Goal: Navigation & Orientation: Find specific page/section

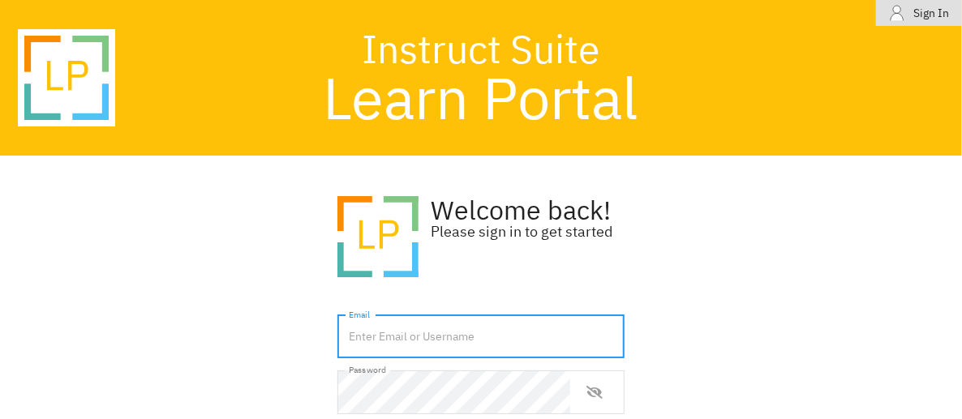
drag, startPoint x: 0, startPoint y: 0, endPoint x: 385, endPoint y: 336, distance: 510.6
click at [385, 336] on input "text" at bounding box center [481, 338] width 287 height 44
type input "[PERSON_NAME][EMAIL_ADDRESS][PERSON_NAME][DOMAIN_NAME]"
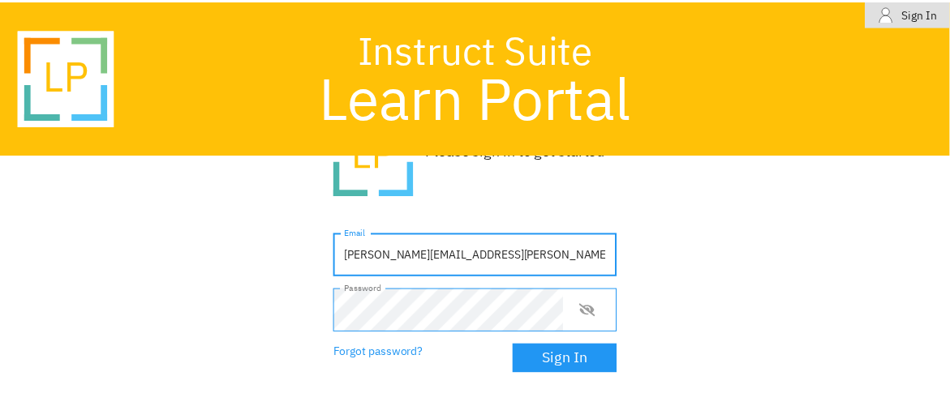
scroll to position [149, 0]
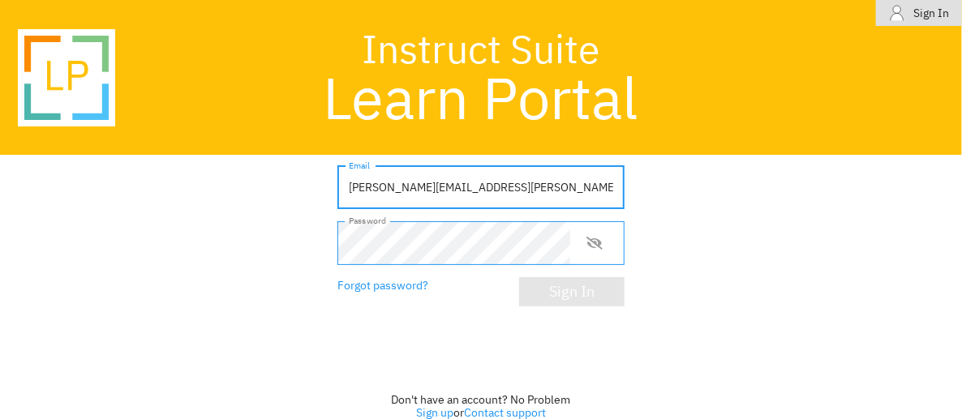
click at [549, 291] on div "Sign In" at bounding box center [571, 292] width 45 height 16
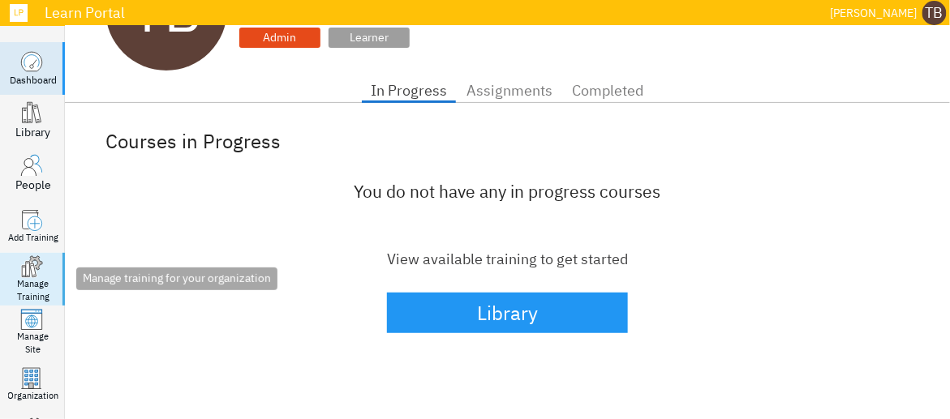
click at [37, 274] on icon ".manage-courses_svg__st1,.manage-courses_svg__st3,.manage-courses_svg__st4{fill…" at bounding box center [31, 267] width 23 height 23
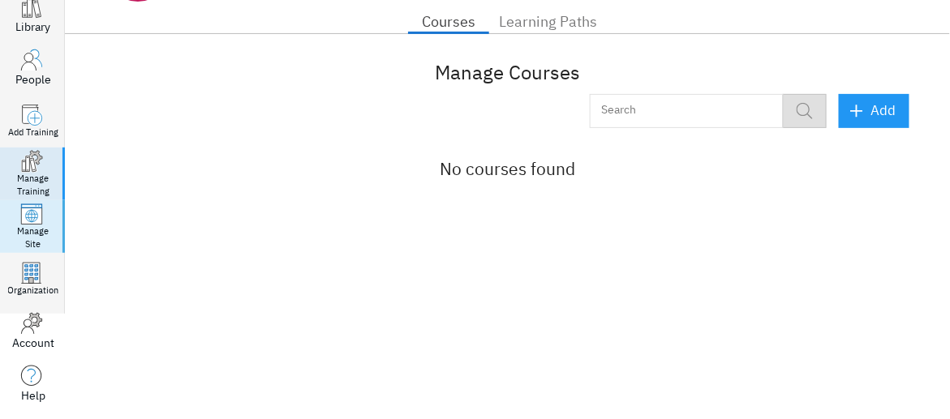
scroll to position [113, 0]
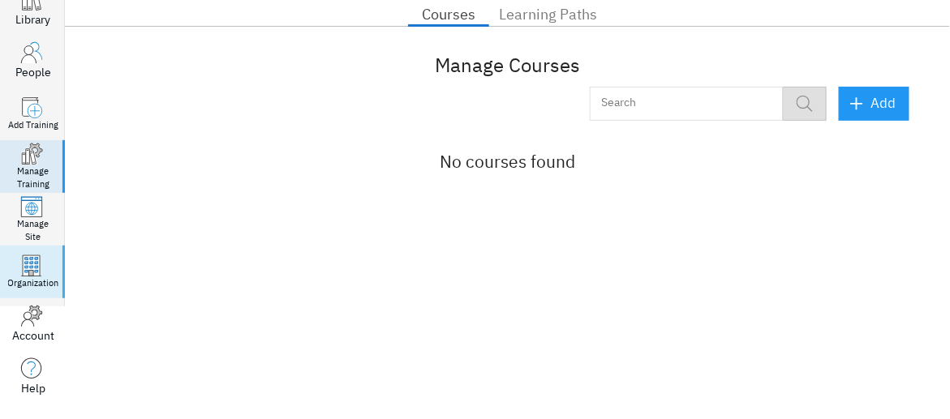
click at [33, 270] on icon at bounding box center [31, 266] width 17 height 20
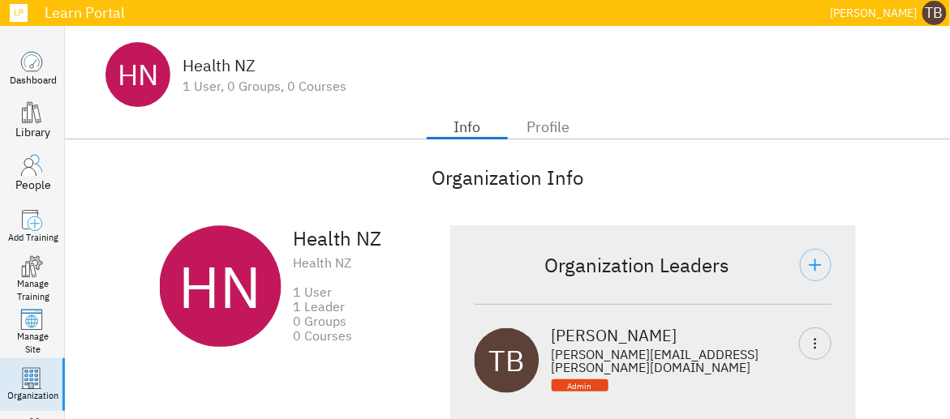
click at [137, 190] on div "Organization Info" at bounding box center [507, 178] width 804 height 28
click at [22, 67] on icon at bounding box center [31, 61] width 20 height 19
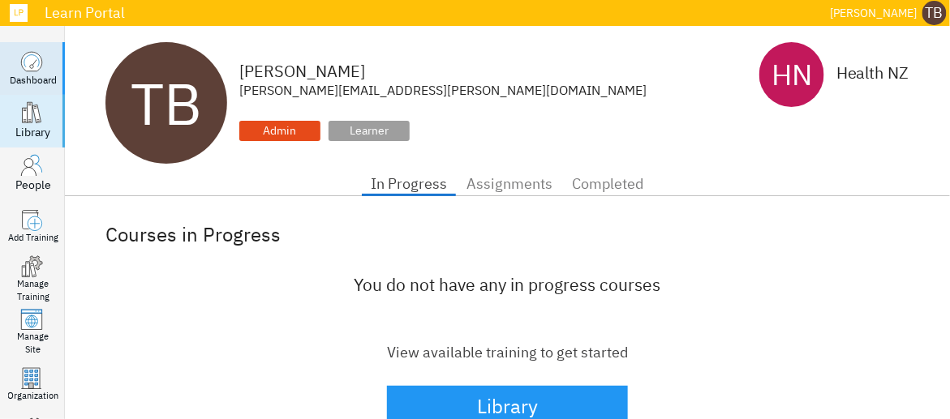
click at [31, 118] on icon at bounding box center [29, 113] width 5 height 20
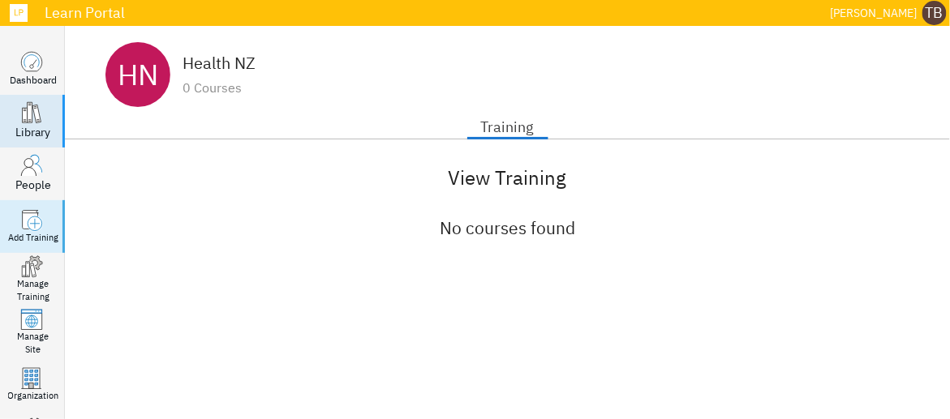
click at [32, 234] on div "Add Training" at bounding box center [33, 238] width 50 height 13
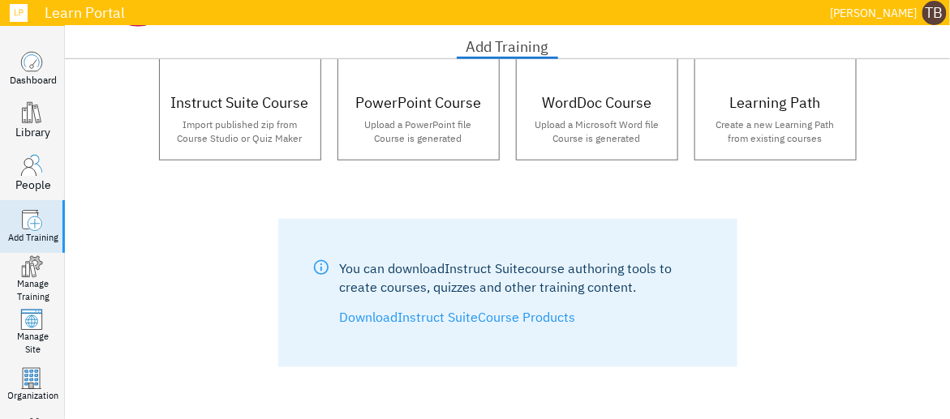
scroll to position [325, 0]
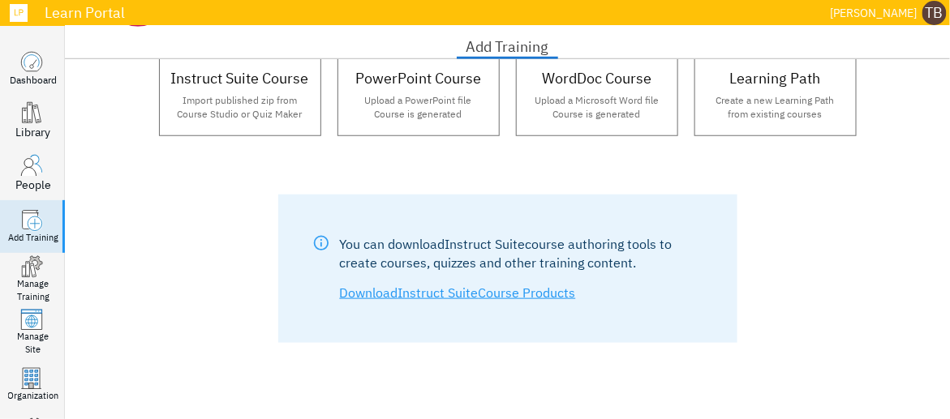
click at [423, 291] on link "Download Instruct Suite Course Products" at bounding box center [458, 293] width 236 height 16
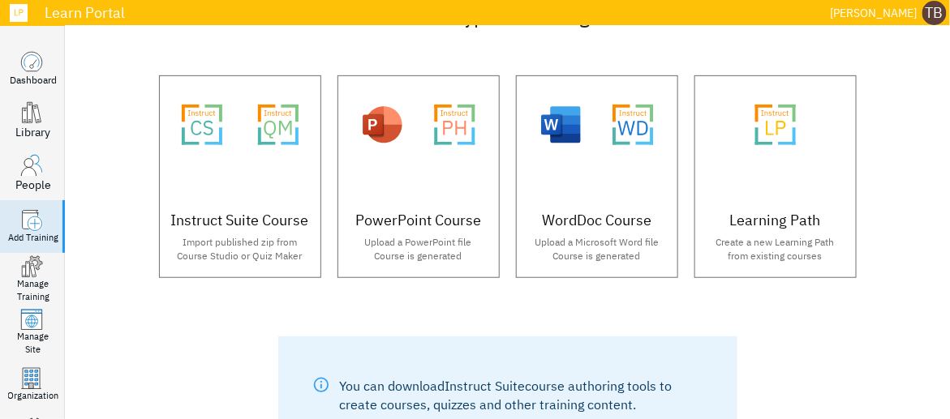
scroll to position [0, 0]
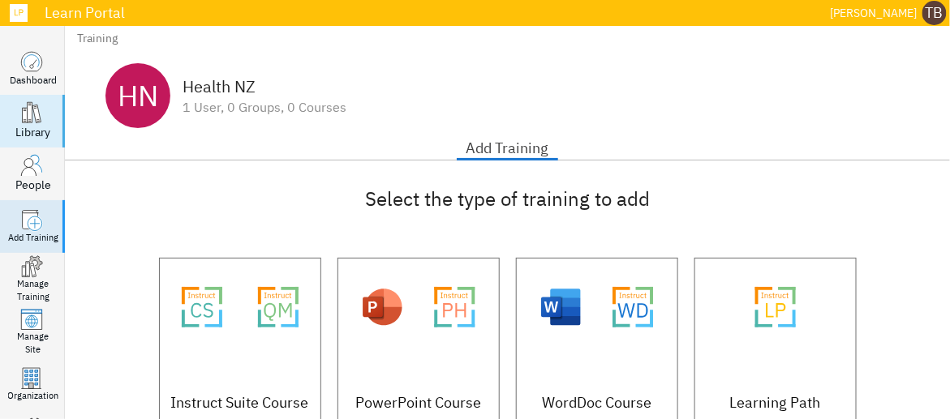
click at [26, 116] on icon at bounding box center [24, 116] width 5 height 15
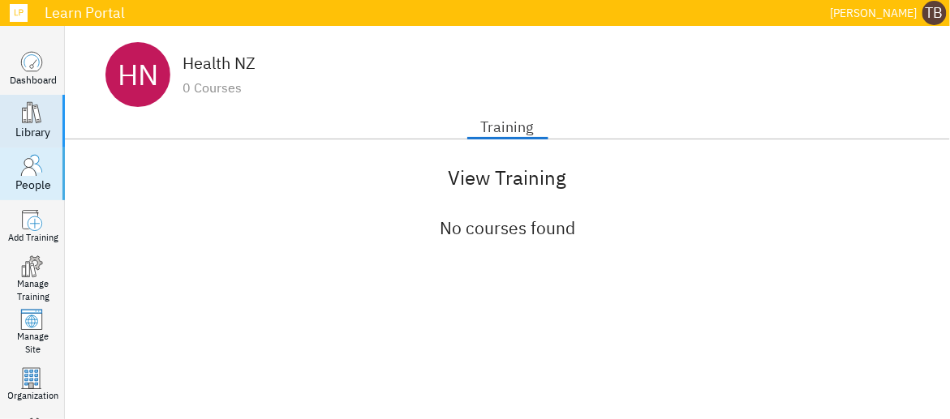
click at [48, 178] on div "People" at bounding box center [33, 185] width 36 height 16
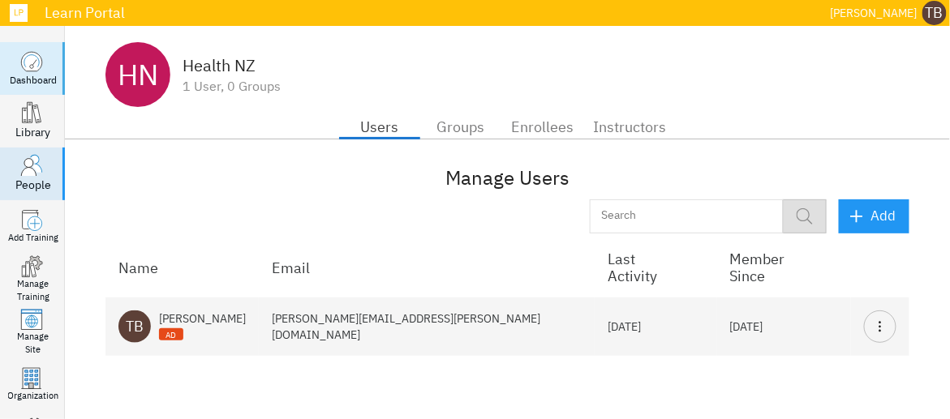
click at [28, 69] on icon at bounding box center [31, 61] width 20 height 19
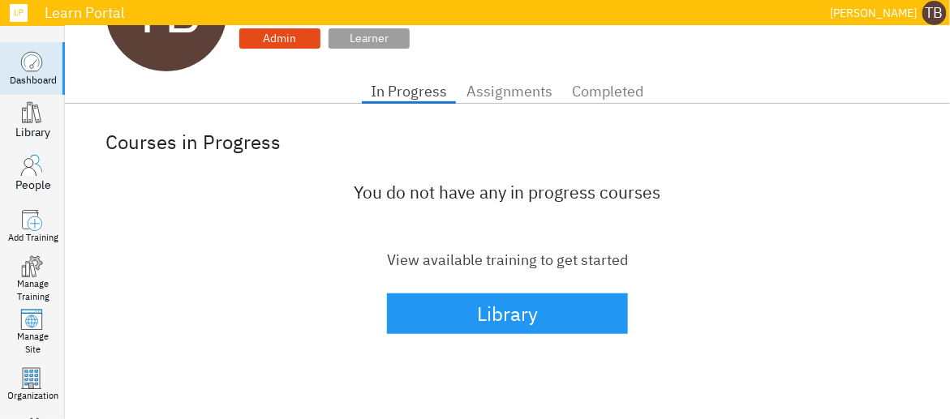
scroll to position [93, 0]
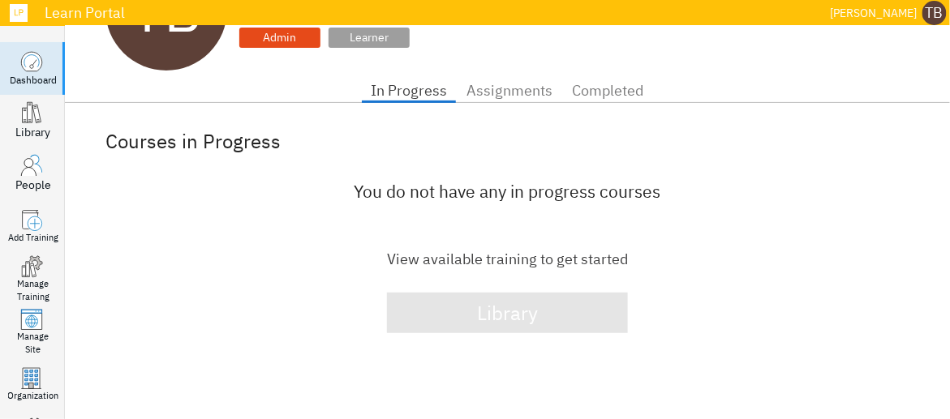
click at [426, 312] on span "Library" at bounding box center [507, 313] width 205 height 34
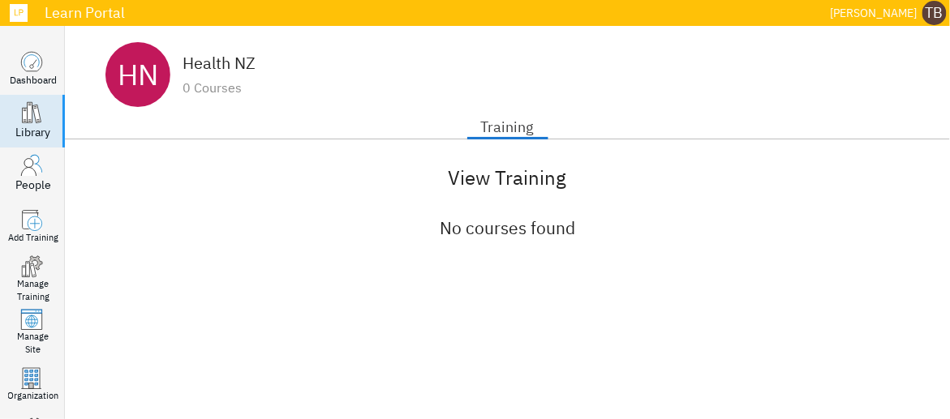
click at [473, 230] on div "No courses found" at bounding box center [507, 228] width 755 height 24
click at [487, 118] on span "Training" at bounding box center [508, 127] width 62 height 26
click at [52, 117] on link ".library_svg__st0,.library_svg__st1{fill:#fff;stroke:#383838;stroke-miterlimit:…" at bounding box center [32, 121] width 65 height 53
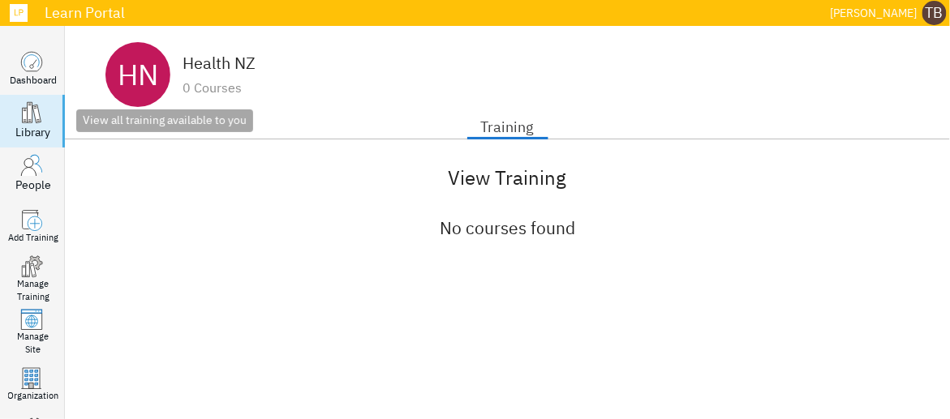
click at [52, 117] on link ".library_svg__st0,.library_svg__st1{fill:#fff;stroke:#383838;stroke-miterlimit:…" at bounding box center [32, 121] width 65 height 53
